Goal: Use online tool/utility: Utilize a website feature to perform a specific function

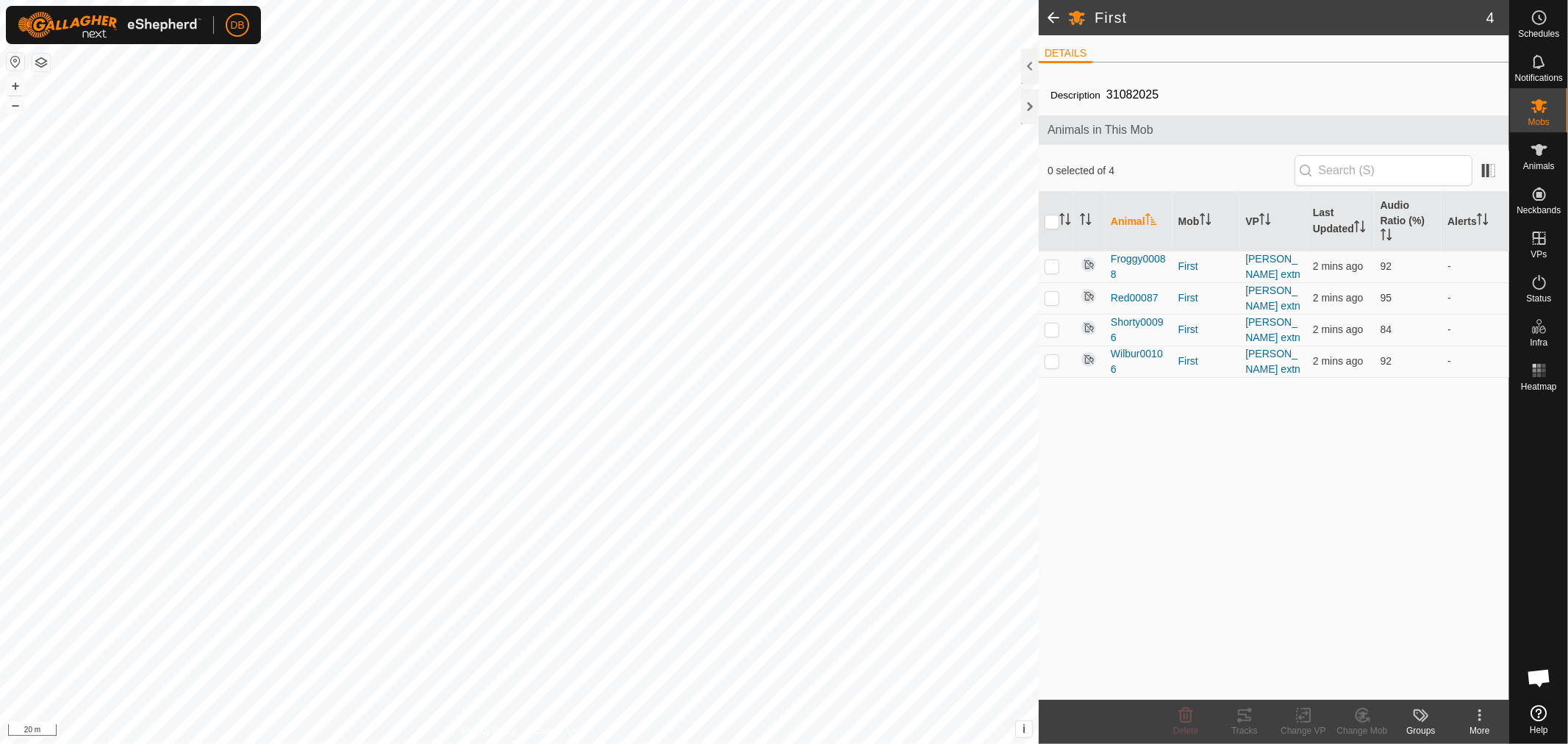
scroll to position [283, 0]
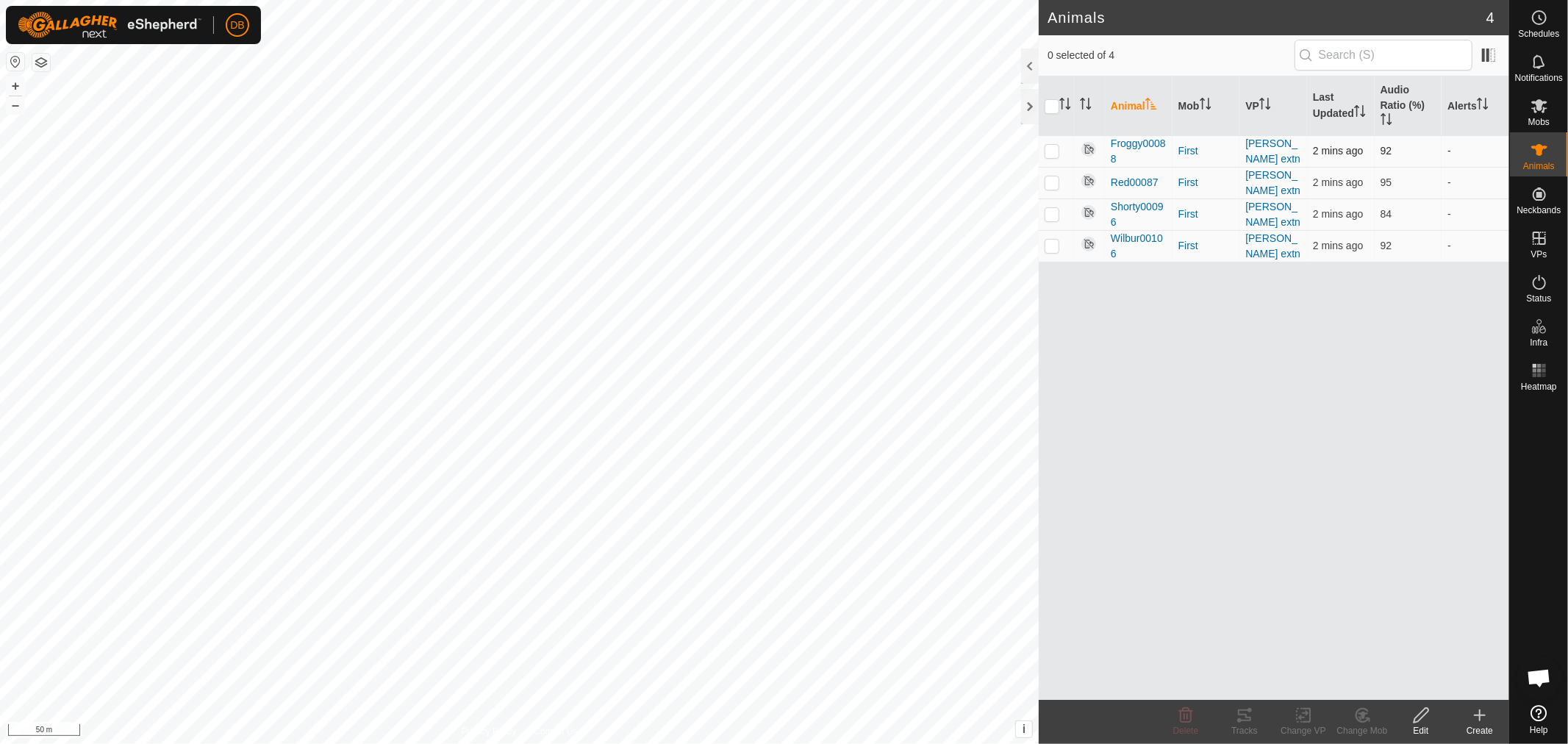
click at [1050, 155] on p-checkbox at bounding box center [1052, 150] width 15 height 11
click at [1240, 718] on icon at bounding box center [1239, 720] width 4 height 4
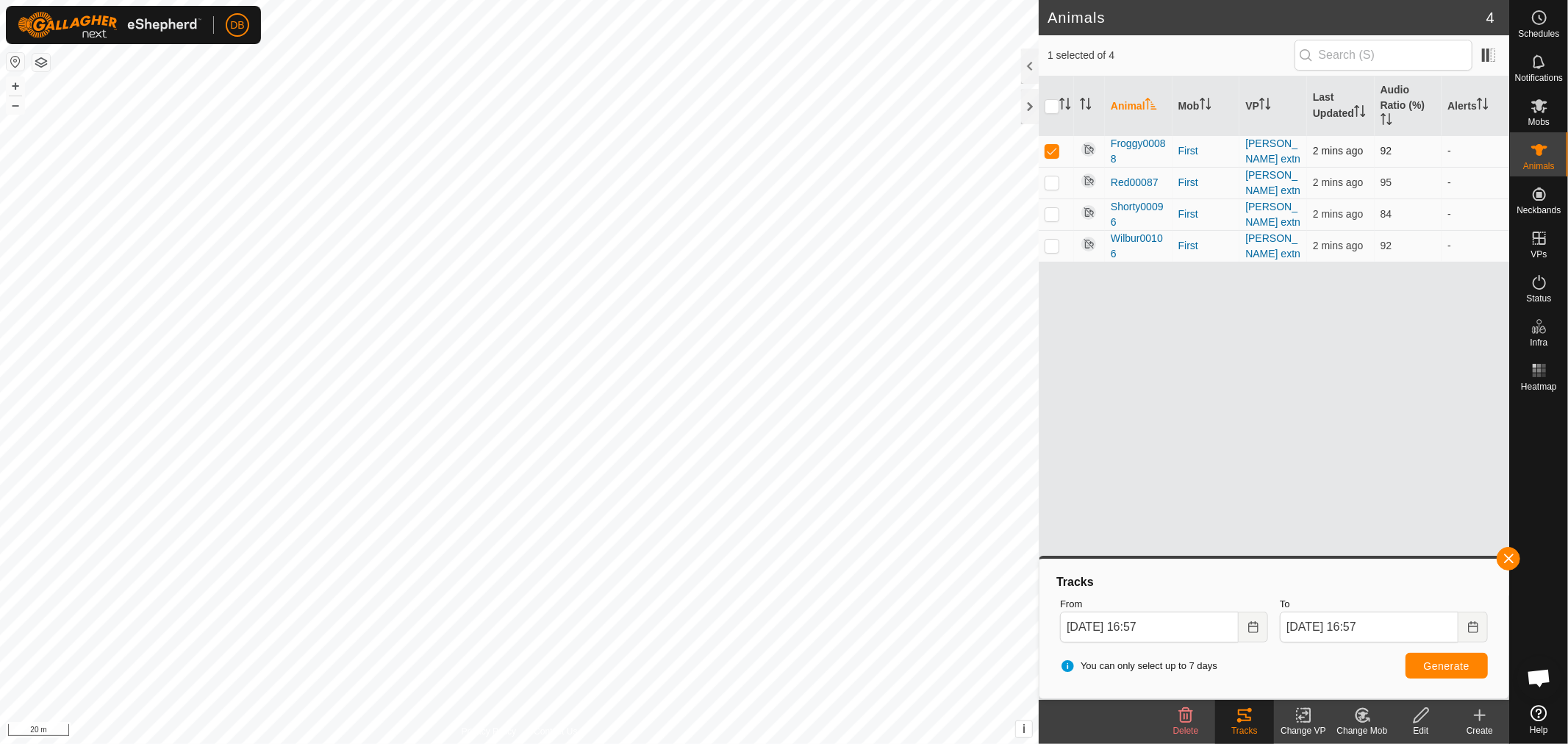
click at [1052, 154] on p-checkbox at bounding box center [1052, 150] width 15 height 11
checkbox input "false"
drag, startPoint x: 1048, startPoint y: 181, endPoint x: 1356, endPoint y: 575, distance: 500.1
click at [1049, 181] on p-checkbox at bounding box center [1052, 182] width 15 height 11
click at [1450, 667] on span "Generate" at bounding box center [1446, 666] width 46 height 11
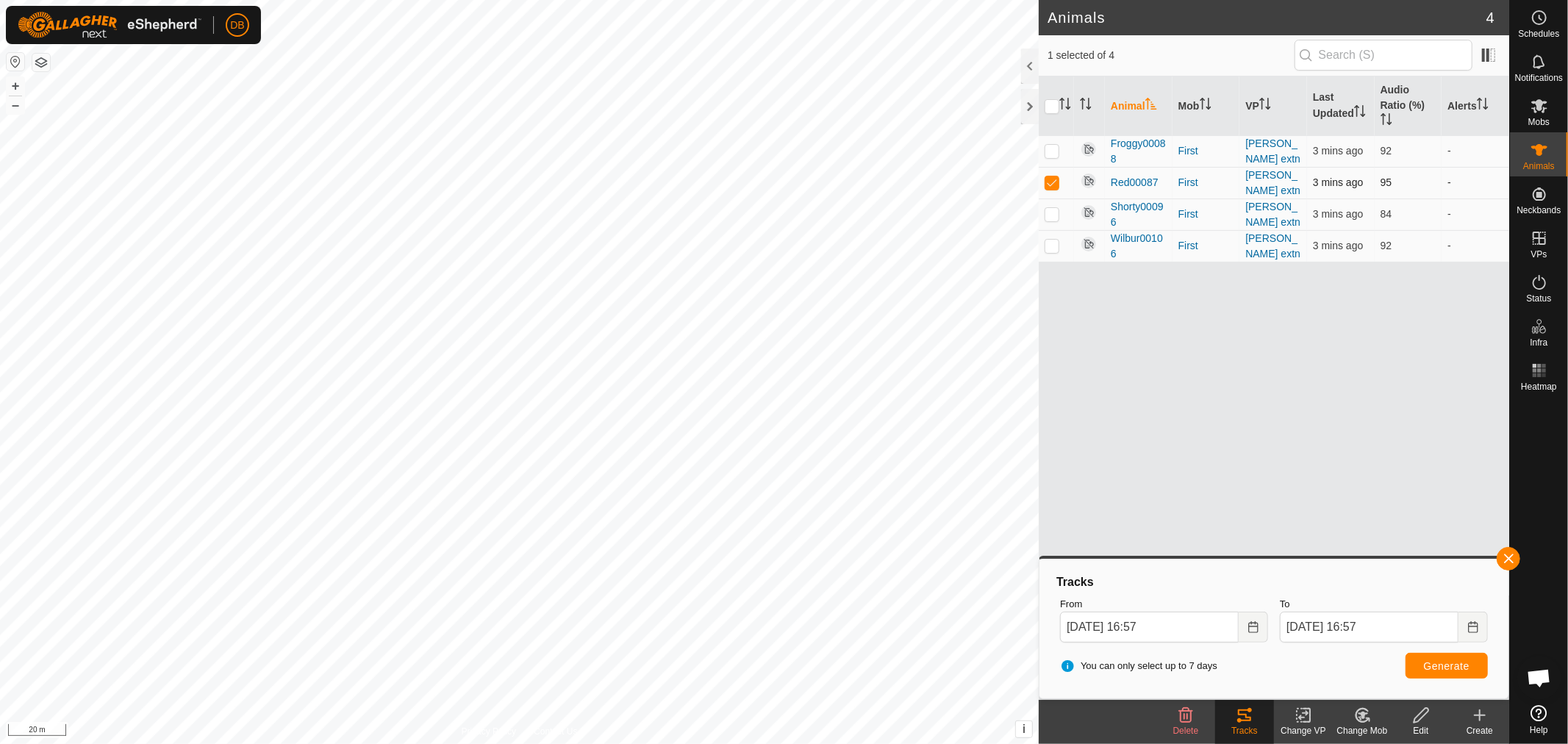
click at [1054, 181] on p-checkbox at bounding box center [1052, 182] width 15 height 11
checkbox input "false"
click at [1049, 212] on p-checkbox at bounding box center [1052, 213] width 15 height 11
click at [1431, 666] on span "Generate" at bounding box center [1446, 666] width 46 height 11
click at [1052, 215] on p-checkbox at bounding box center [1052, 213] width 15 height 11
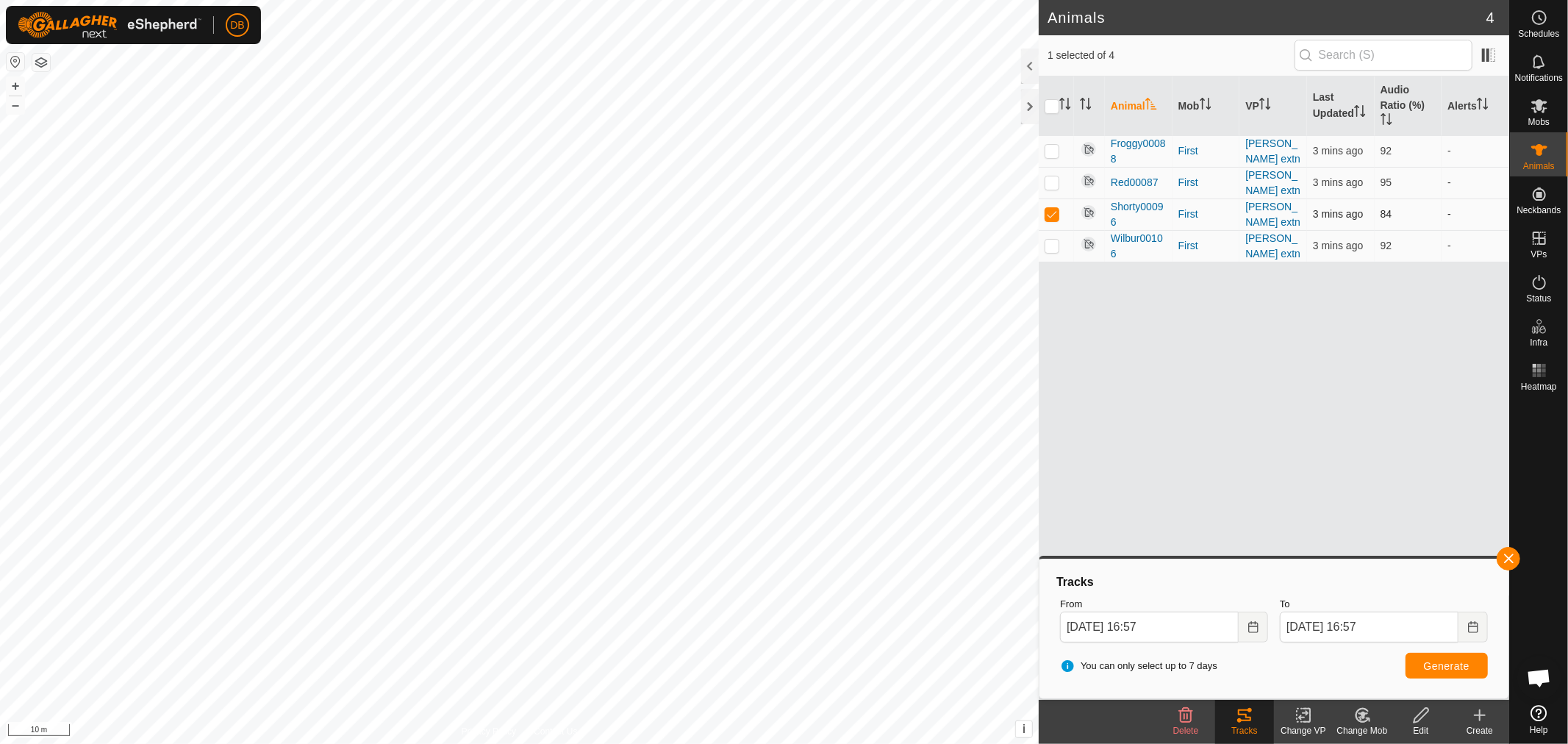
checkbox input "false"
click at [1055, 244] on p-checkbox at bounding box center [1052, 245] width 15 height 11
checkbox input "true"
click at [1453, 649] on div "You can only select up to 7 days Generate" at bounding box center [1274, 666] width 440 height 35
click at [1451, 666] on span "Generate" at bounding box center [1446, 666] width 46 height 11
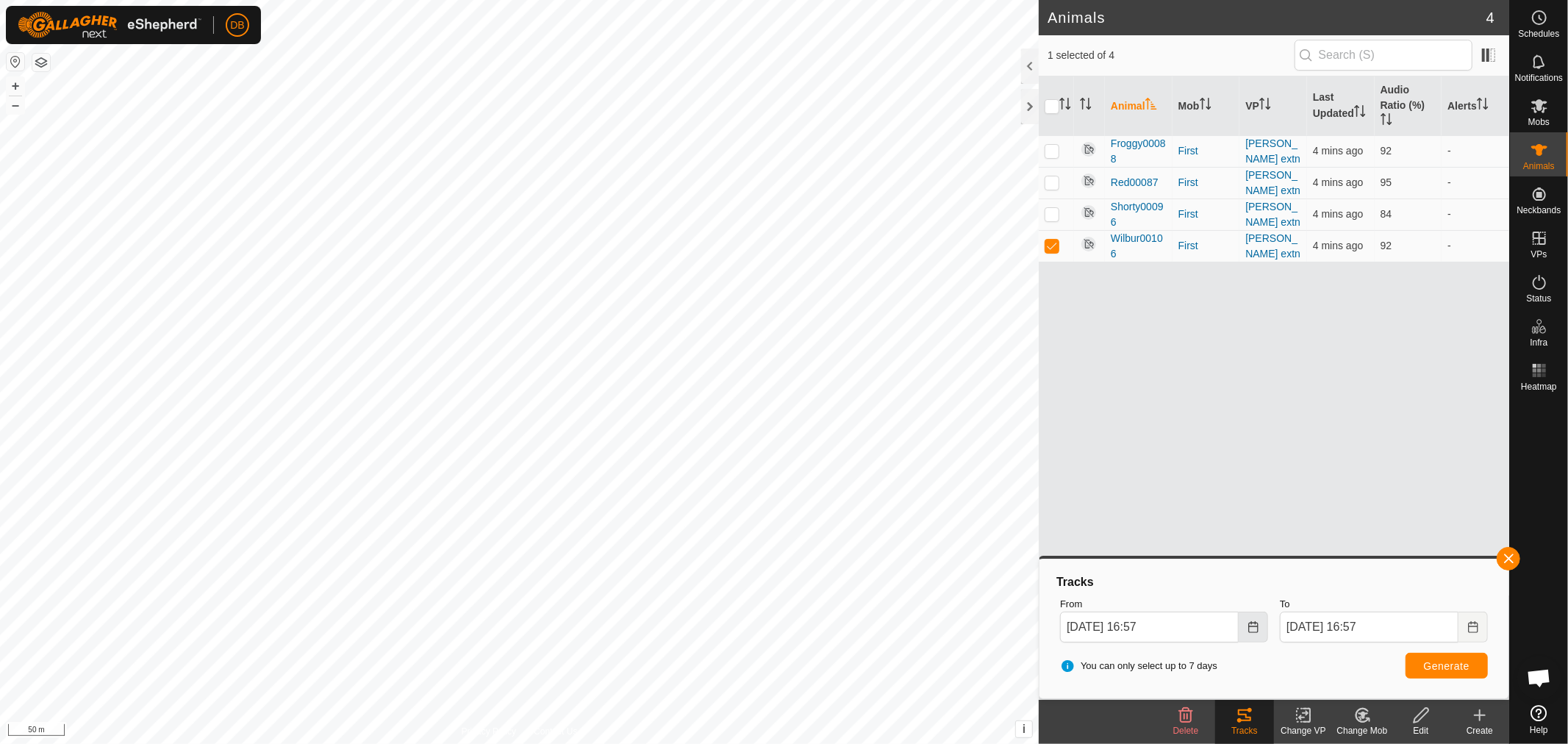
click at [1254, 615] on button "Choose Date" at bounding box center [1252, 627] width 29 height 31
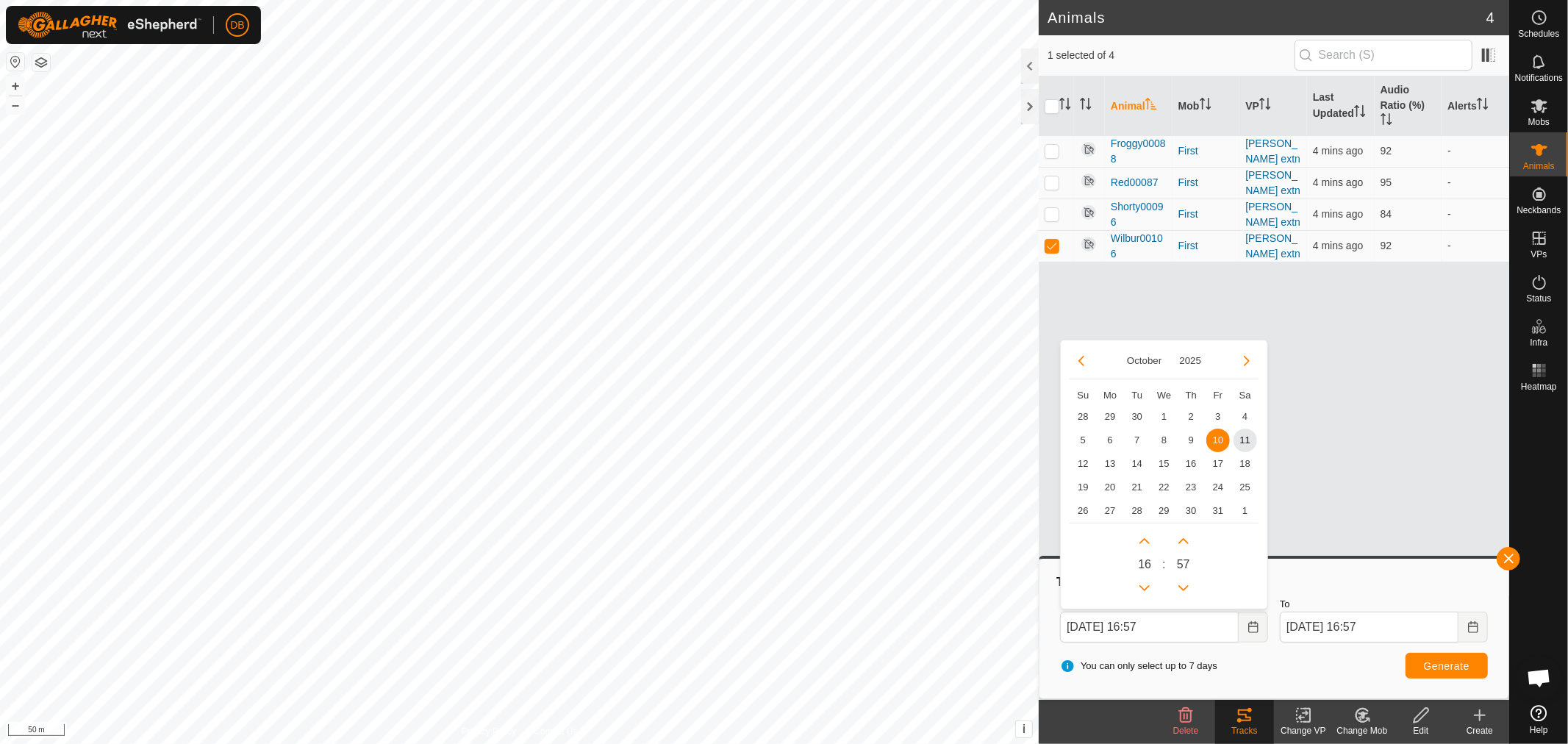
drag, startPoint x: 1187, startPoint y: 435, endPoint x: 1213, endPoint y: 445, distance: 27.9
click at [1191, 436] on span "9" at bounding box center [1191, 440] width 24 height 24
type input "09 Oct, 2025 16:57"
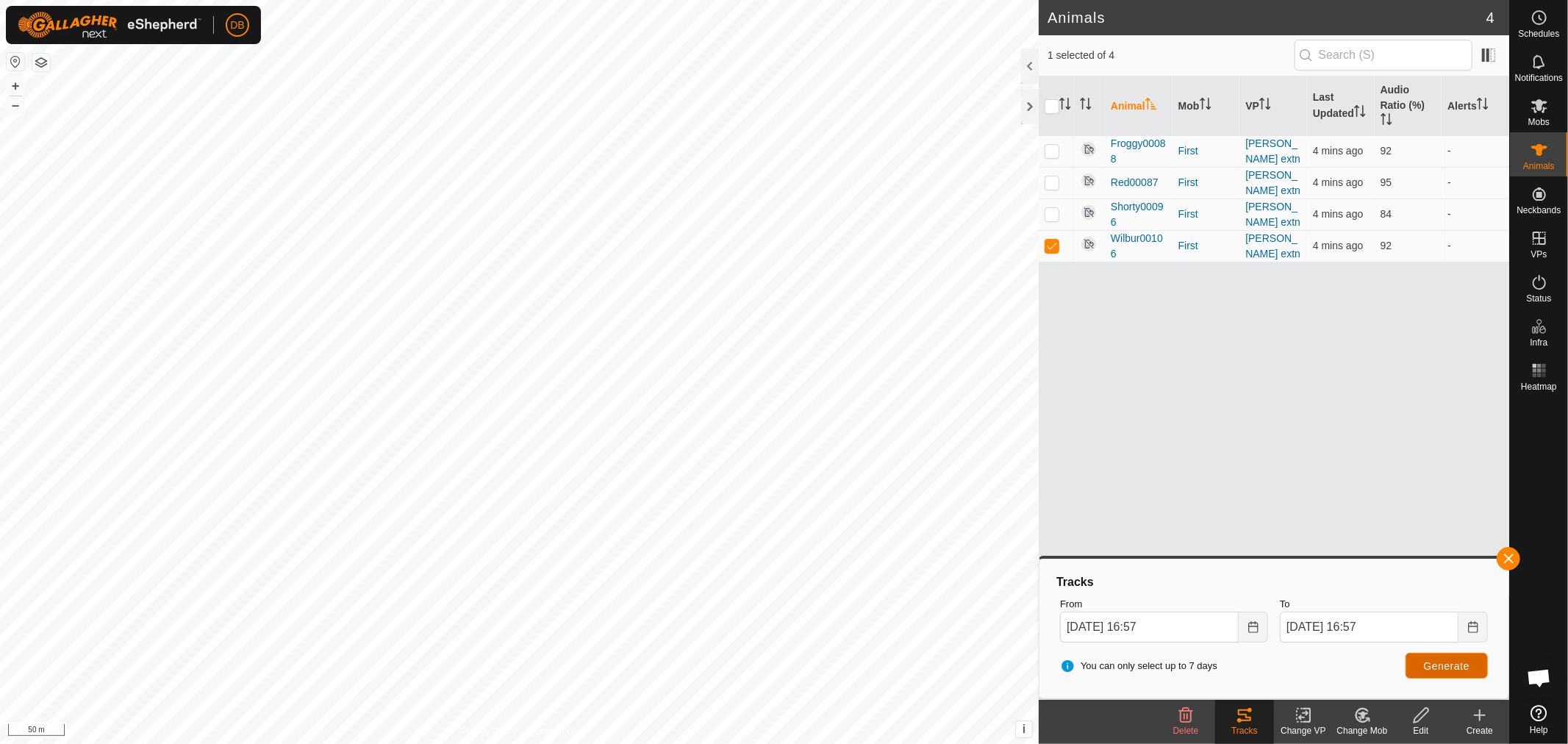
click at [1441, 662] on span "Generate" at bounding box center [1446, 666] width 46 height 11
click at [1050, 210] on p-checkbox at bounding box center [1052, 213] width 15 height 11
checkbox input "true"
click at [1444, 670] on span "Generate" at bounding box center [1446, 666] width 46 height 11
click at [1049, 242] on p-checkbox at bounding box center [1052, 245] width 15 height 11
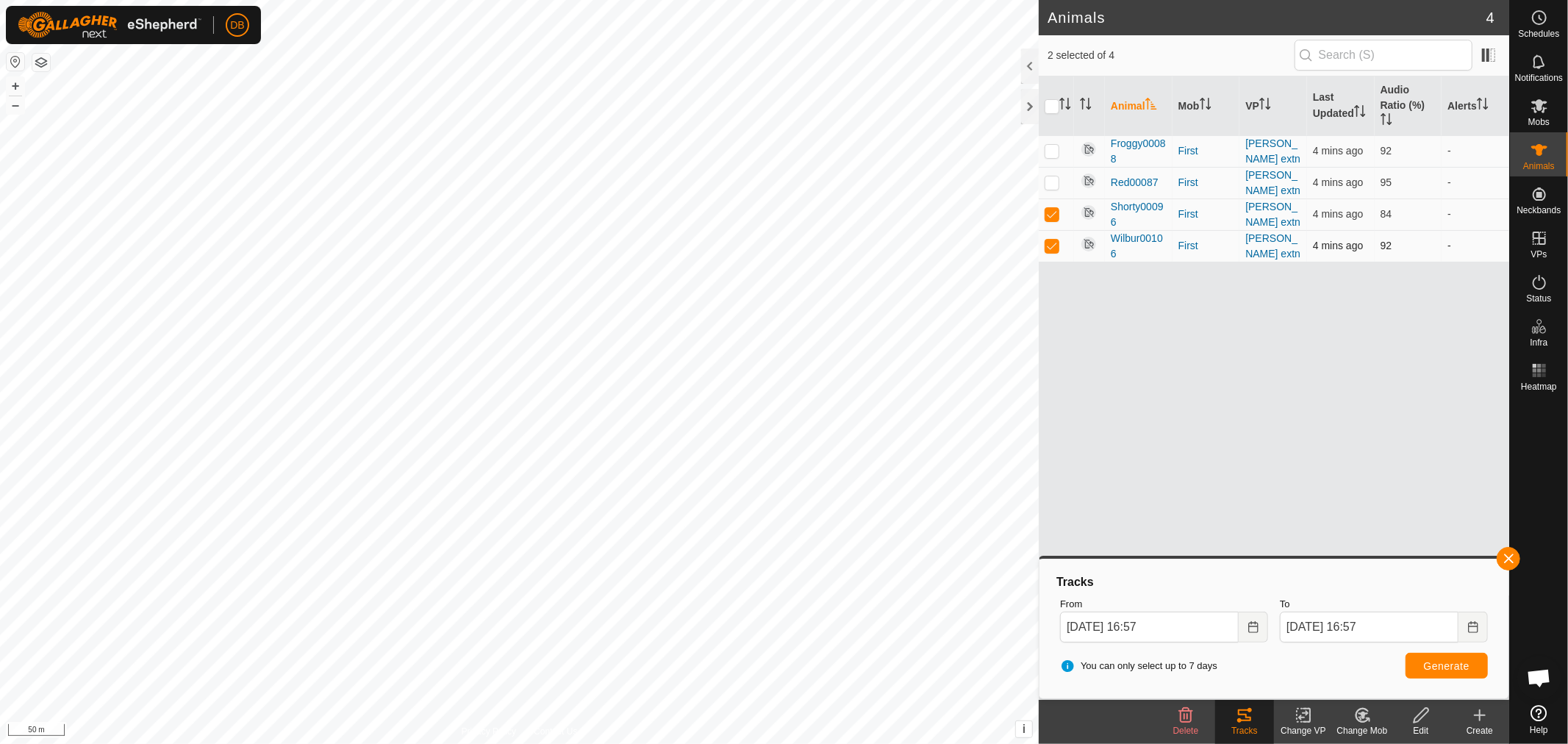
checkbox input "false"
click at [1444, 663] on span "Generate" at bounding box center [1446, 666] width 46 height 11
click at [1056, 184] on p-checkbox at bounding box center [1052, 182] width 15 height 11
checkbox input "true"
click at [1053, 208] on p-checkbox at bounding box center [1052, 213] width 15 height 11
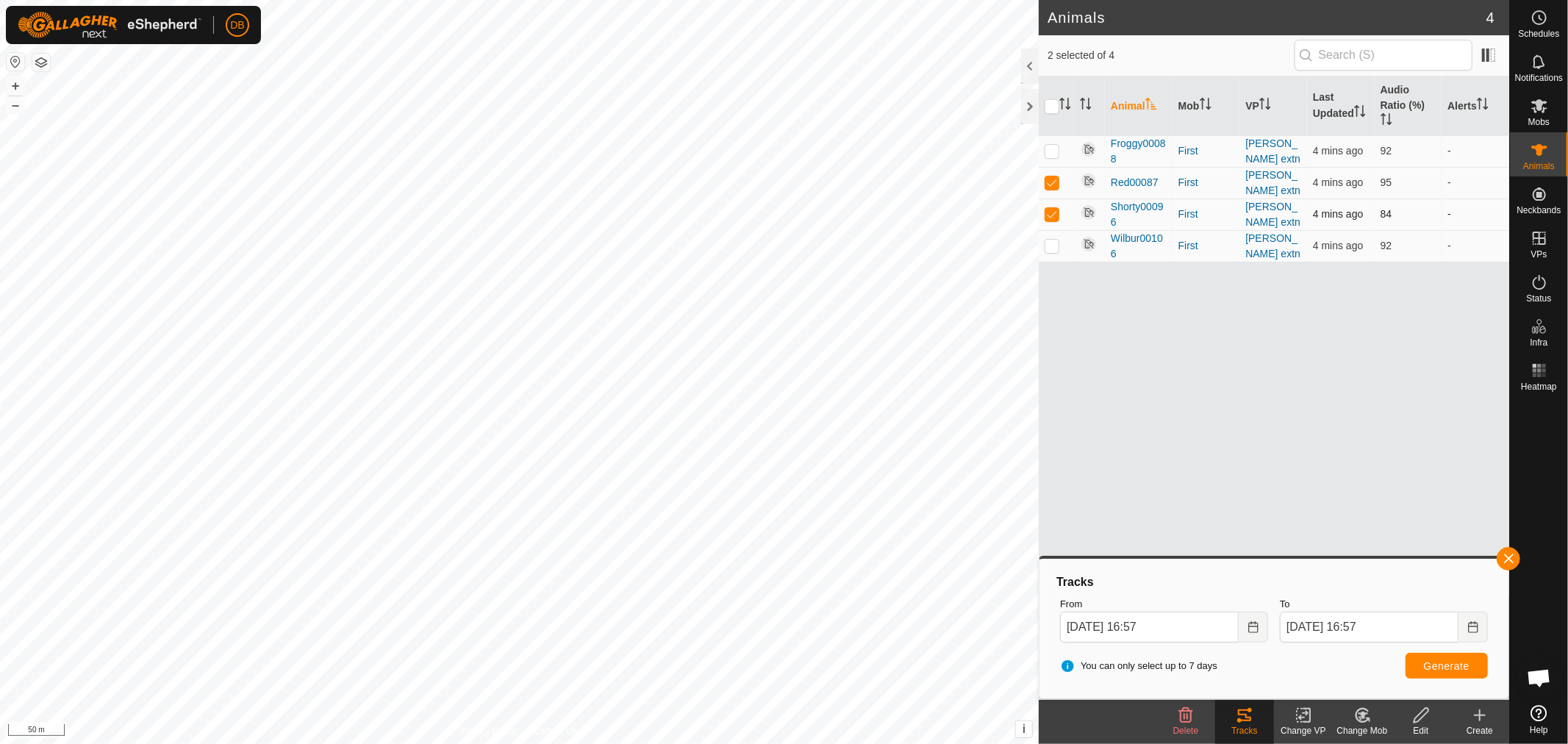
checkbox input "false"
click at [1421, 656] on button "Generate" at bounding box center [1446, 666] width 82 height 26
click at [1052, 186] on p-checkbox at bounding box center [1052, 182] width 15 height 11
checkbox input "false"
click at [1054, 156] on p-checkbox at bounding box center [1052, 150] width 15 height 11
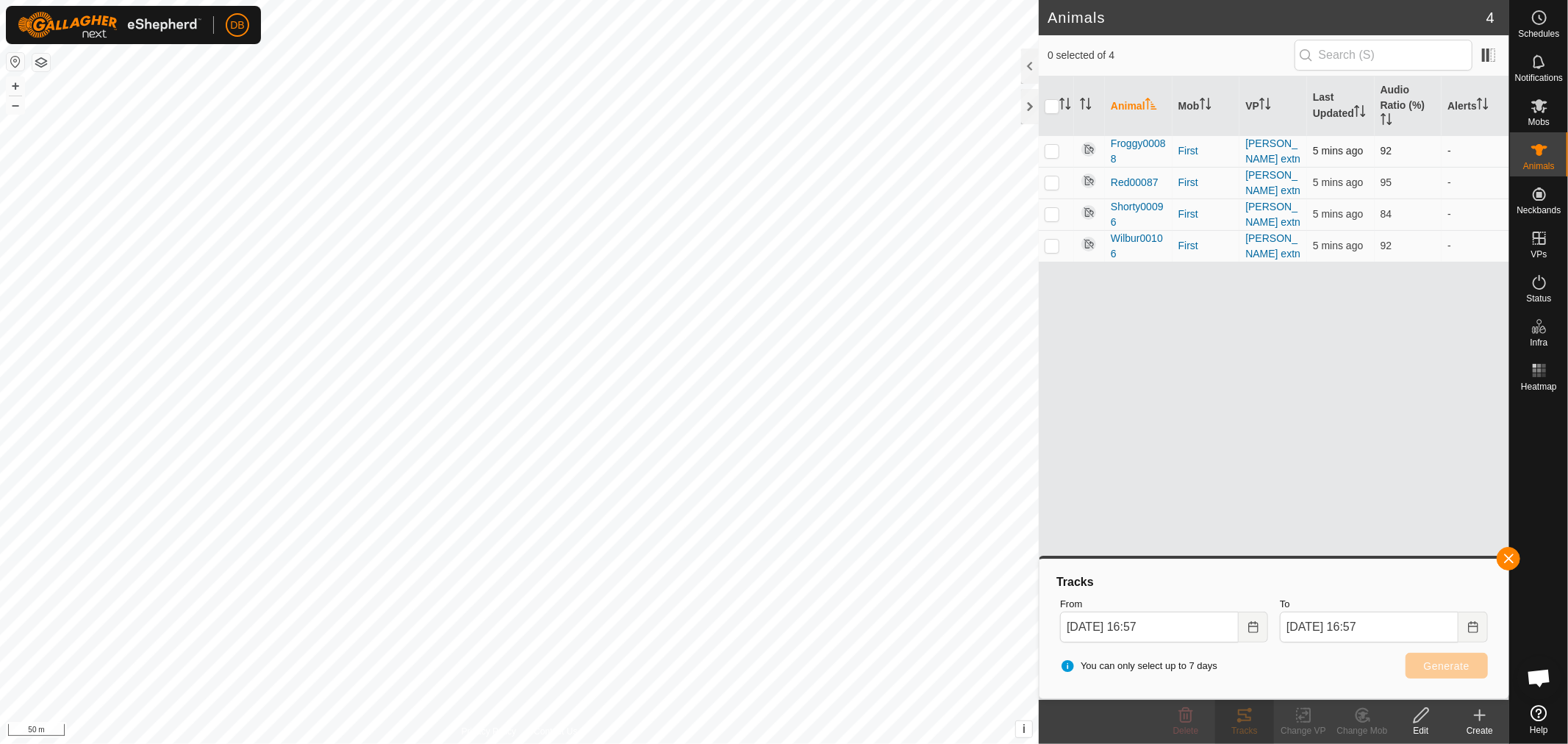
checkbox input "true"
click at [1451, 666] on span "Generate" at bounding box center [1446, 666] width 46 height 11
click at [1253, 627] on icon "Choose Date" at bounding box center [1252, 627] width 11 height 11
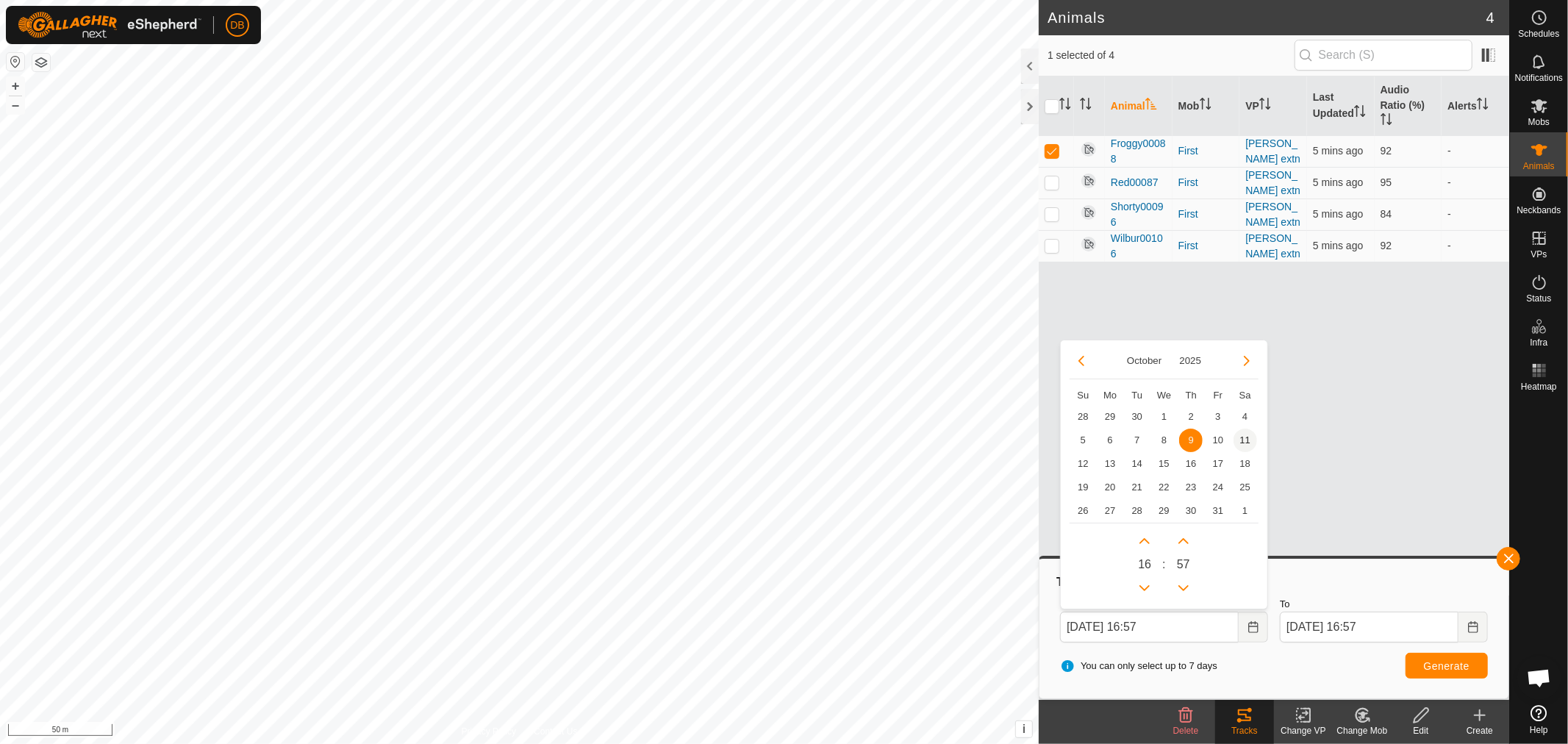
click at [1245, 432] on span "11" at bounding box center [1245, 440] width 24 height 24
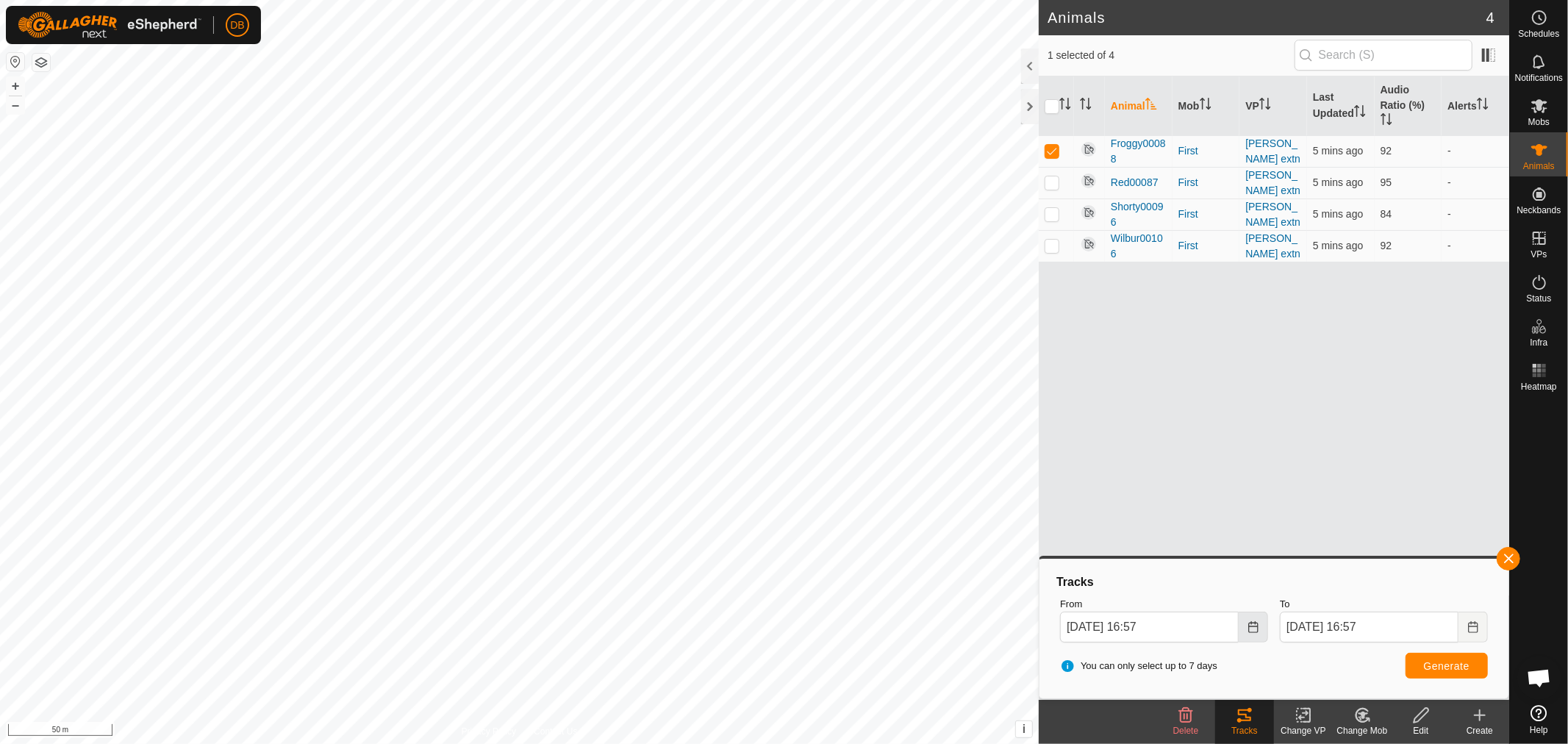
click at [1250, 627] on icon "Choose Date" at bounding box center [1252, 627] width 11 height 11
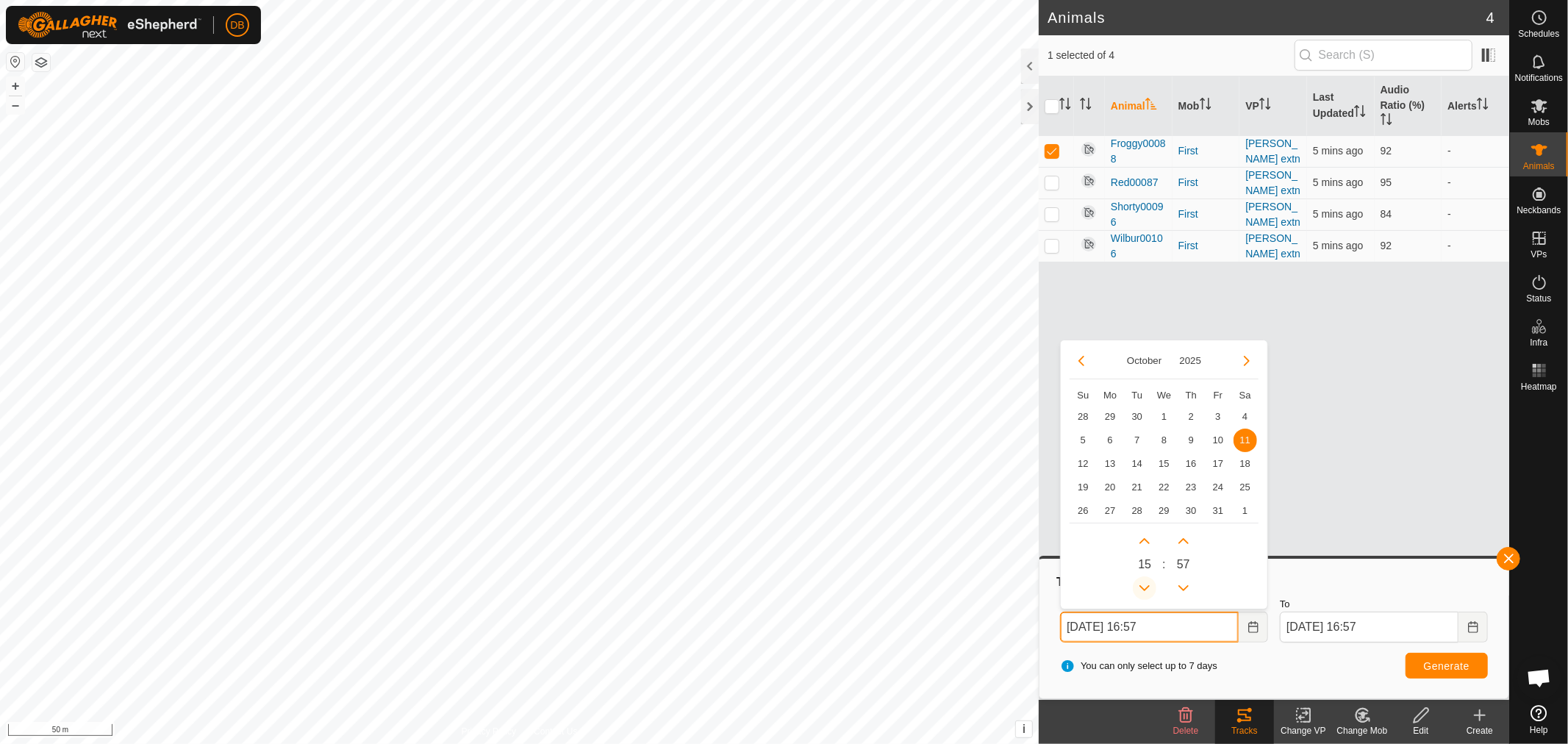
click at [1147, 589] on button "Previous Hour" at bounding box center [1144, 588] width 24 height 24
click at [1148, 590] on span "Previous Hour" at bounding box center [1148, 590] width 0 height 0
click at [1148, 589] on button "Previous Hour" at bounding box center [1144, 588] width 24 height 24
click at [1148, 589] on icon "Previous Hour" at bounding box center [1144, 587] width 11 height 11
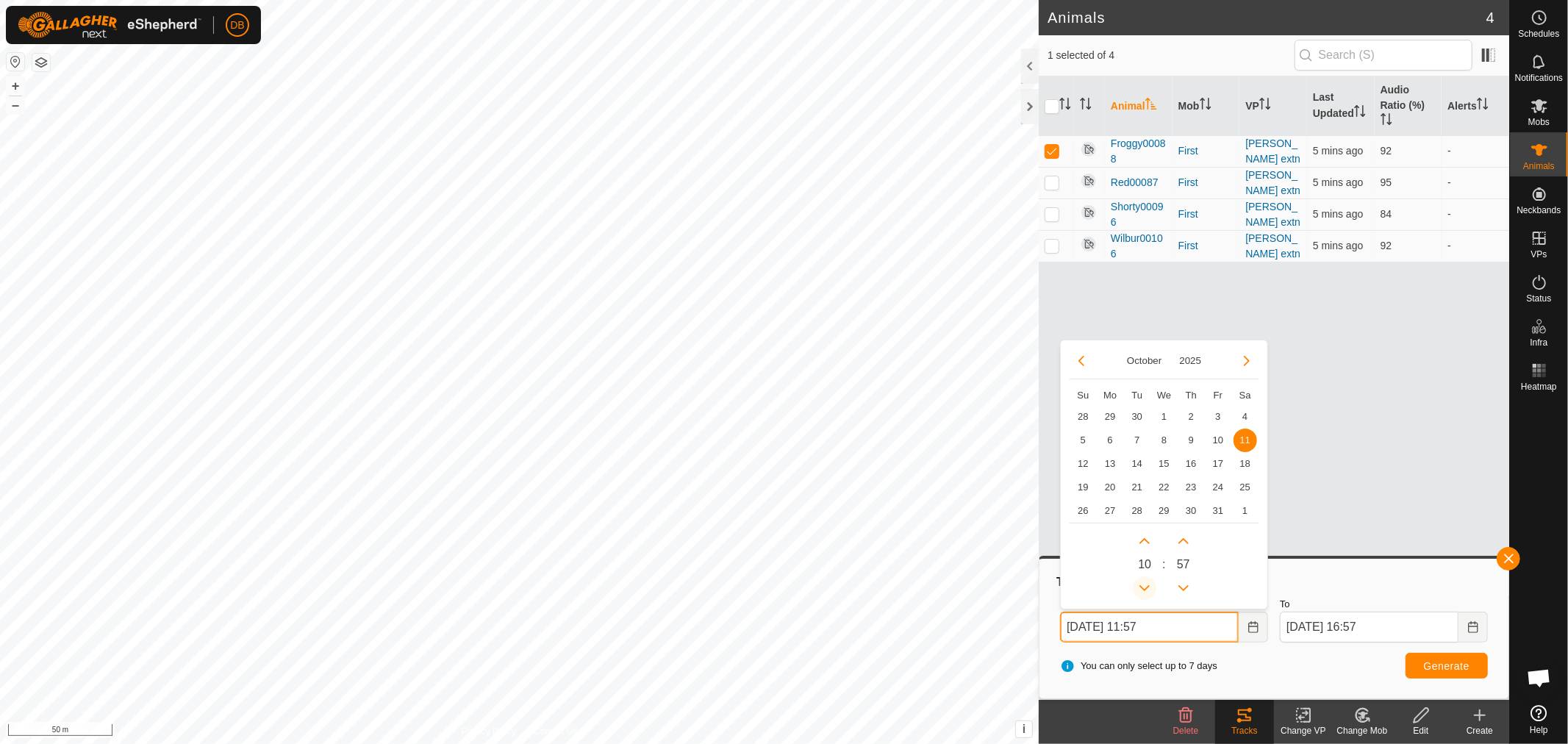
click at [1148, 589] on icon "Previous Hour" at bounding box center [1144, 587] width 11 height 11
click at [1147, 588] on icon "Previous Hour" at bounding box center [1145, 588] width 11 height 6
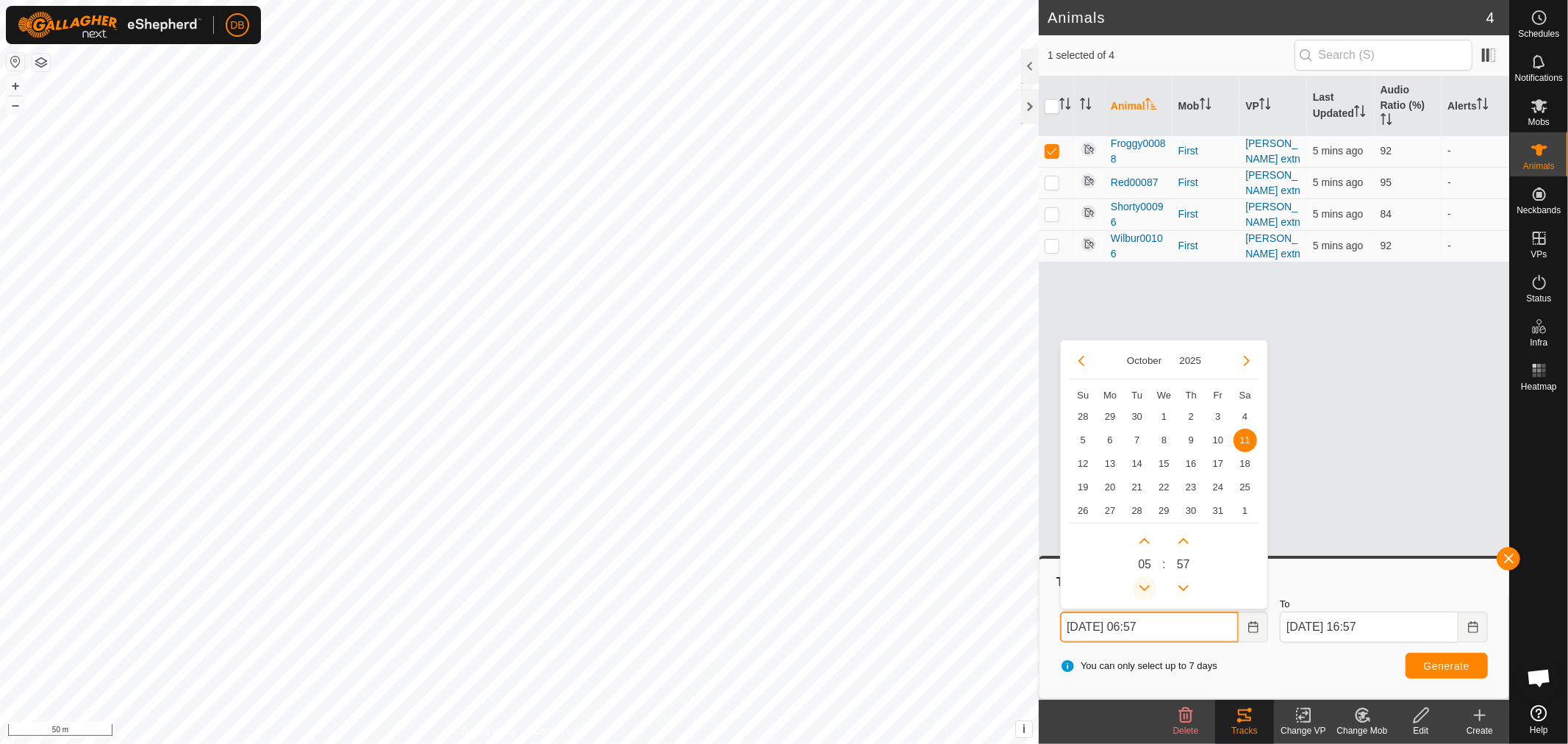
click at [1147, 588] on icon "Previous Hour" at bounding box center [1145, 588] width 11 height 6
click at [1147, 588] on button "Previous Hour" at bounding box center [1144, 588] width 24 height 24
type input "11 Oct, 2025 04:57"
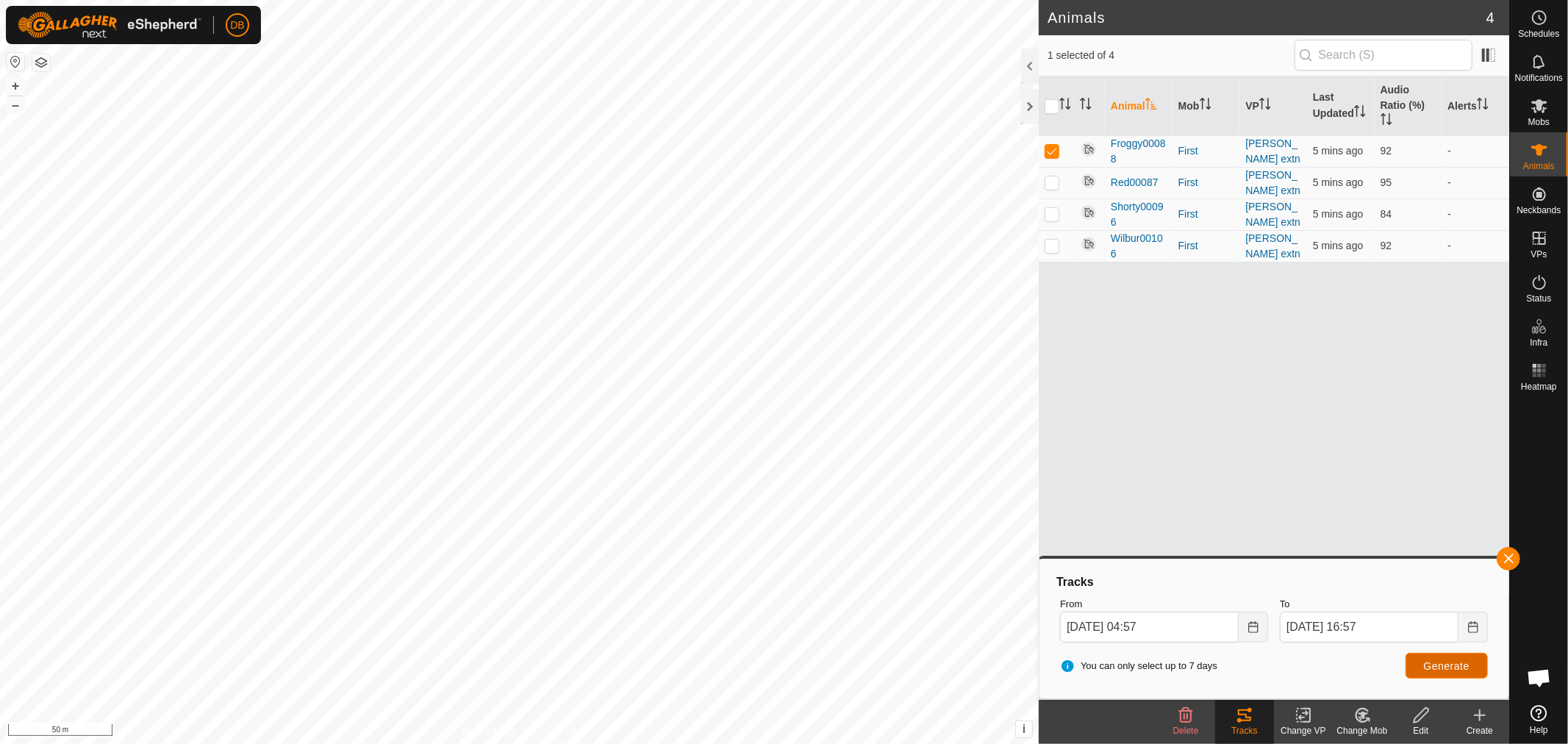
click at [1459, 666] on span "Generate" at bounding box center [1446, 666] width 46 height 11
drag, startPoint x: 1047, startPoint y: 182, endPoint x: 1050, endPoint y: 210, distance: 28.2
click at [1047, 185] on p-checkbox at bounding box center [1052, 182] width 15 height 11
checkbox input "true"
drag, startPoint x: 1050, startPoint y: 210, endPoint x: 1052, endPoint y: 243, distance: 33.1
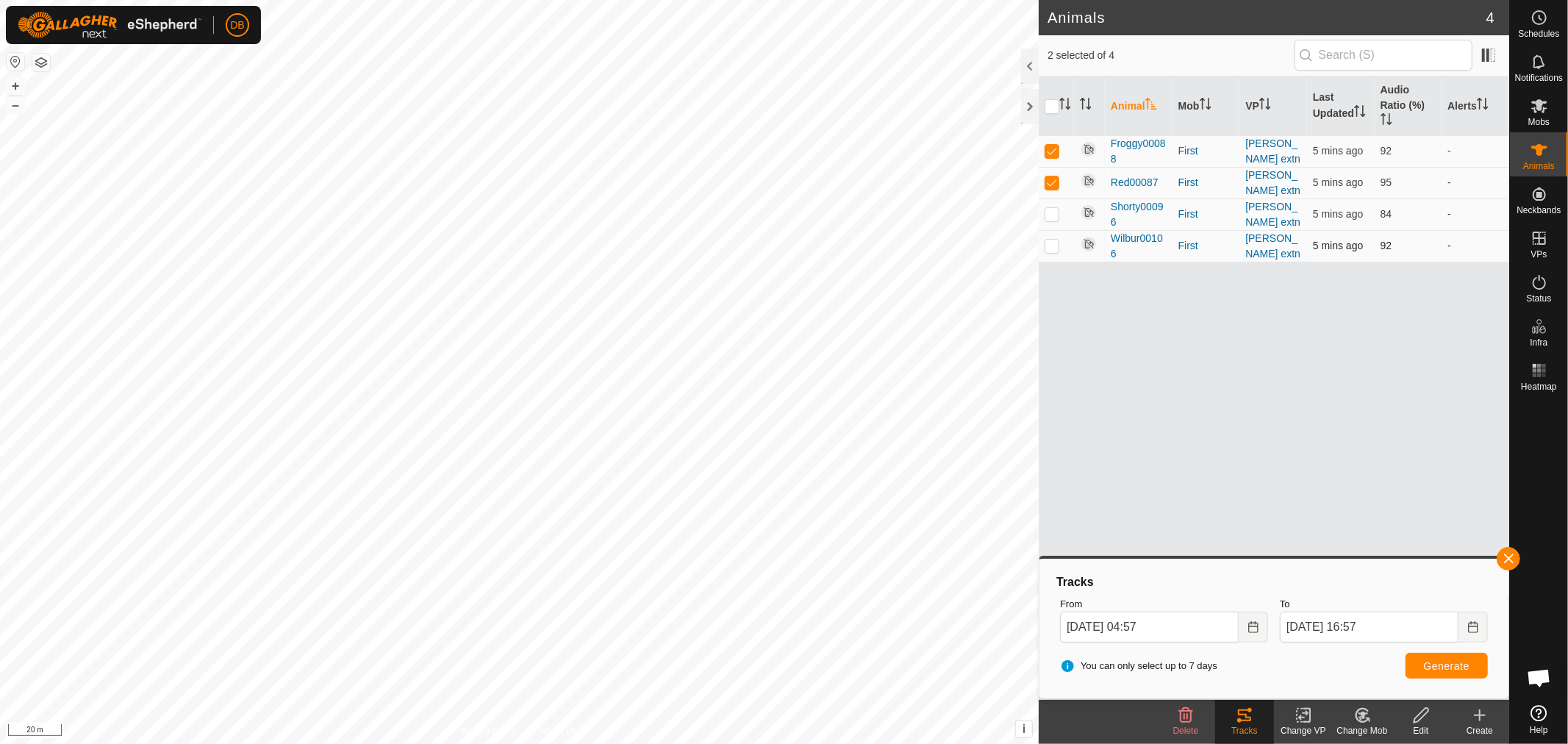
click at [1050, 212] on p-checkbox at bounding box center [1052, 213] width 15 height 11
checkbox input "true"
drag, startPoint x: 1050, startPoint y: 244, endPoint x: 1182, endPoint y: 381, distance: 190.2
click at [1050, 245] on p-checkbox at bounding box center [1052, 245] width 15 height 11
checkbox input "true"
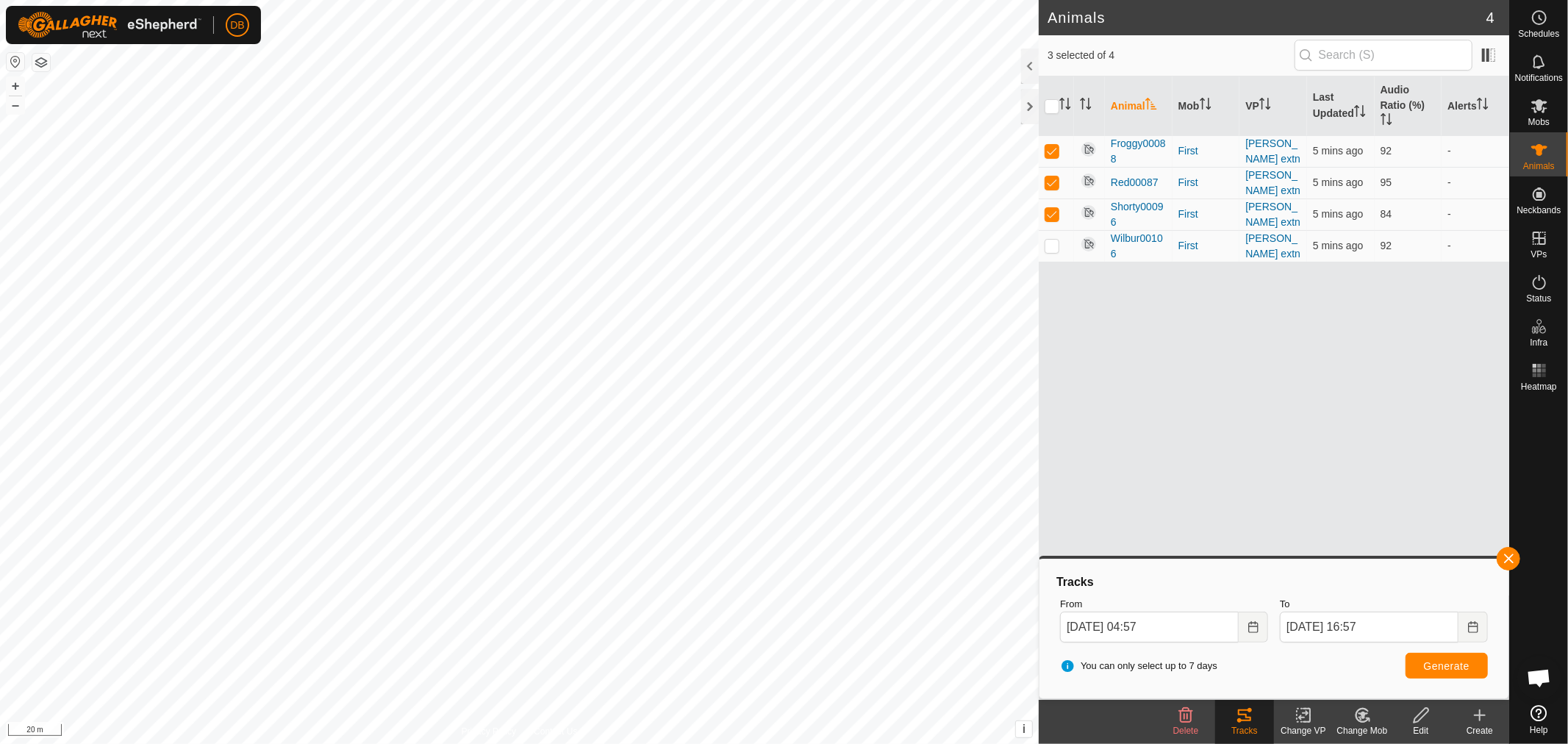
checkbox input "true"
click at [1450, 660] on span "Generate" at bounding box center [1446, 666] width 46 height 11
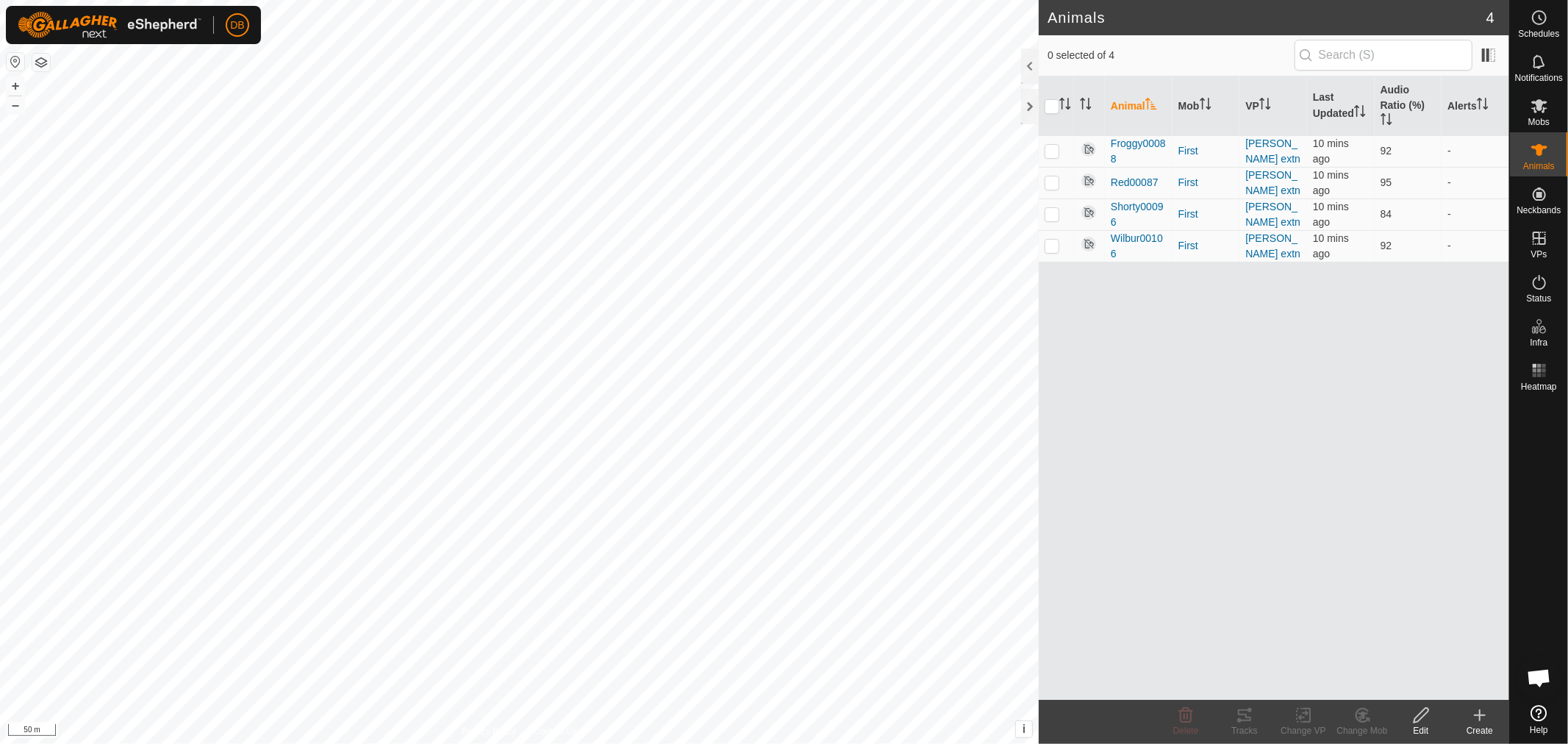
scroll to position [283, 0]
